Goal: Task Accomplishment & Management: Use online tool/utility

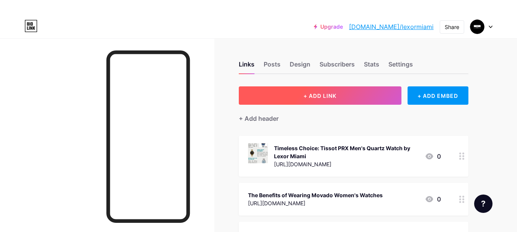
click at [333, 97] on span "+ ADD LINK" at bounding box center [320, 96] width 33 height 7
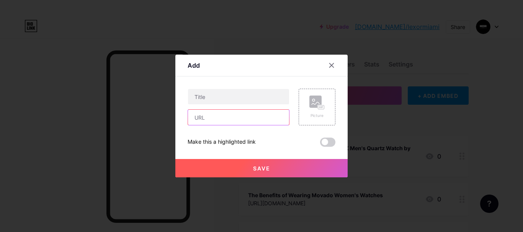
click at [224, 118] on input "text" at bounding box center [238, 117] width 101 height 15
paste input "[URL][DOMAIN_NAME]"
type input "[URL][DOMAIN_NAME]"
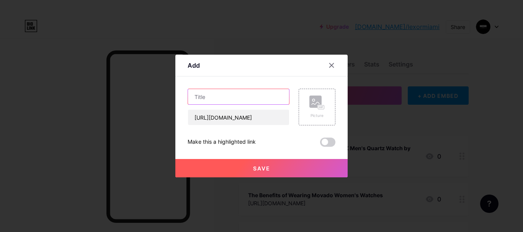
click at [216, 99] on input "text" at bounding box center [238, 96] width 101 height 15
paste input "[PERSON_NAME] Men’s Watches – Elegant Timepieces for Modern Men"
type input "[PERSON_NAME] Men’s Watches – Elegant Timepieces for Modern Men"
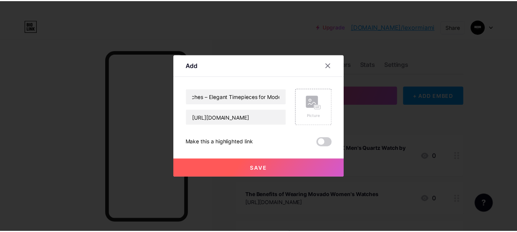
scroll to position [0, 0]
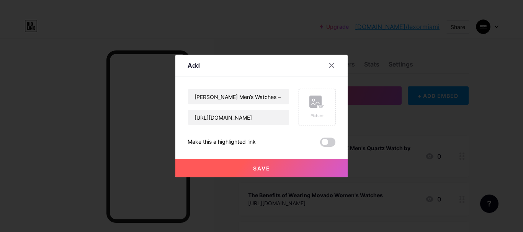
click at [267, 168] on span "Save" at bounding box center [261, 168] width 17 height 7
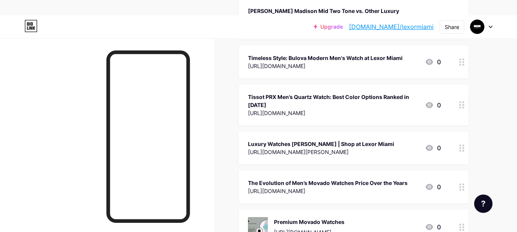
scroll to position [498, 0]
click at [424, 28] on link "[DOMAIN_NAME]/lexormiami" at bounding box center [391, 26] width 85 height 9
